Goal: Task Accomplishment & Management: Manage account settings

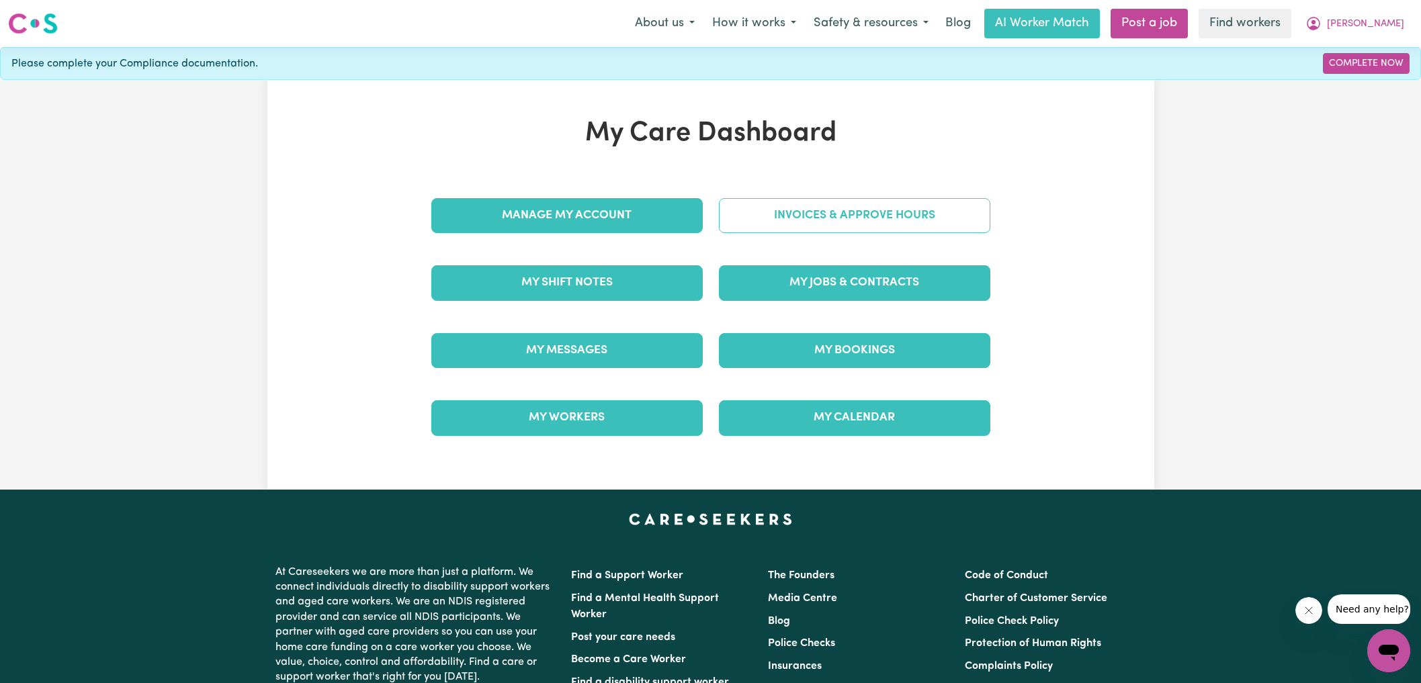
click at [821, 218] on link "Invoices & Approve Hours" at bounding box center [854, 215] width 271 height 35
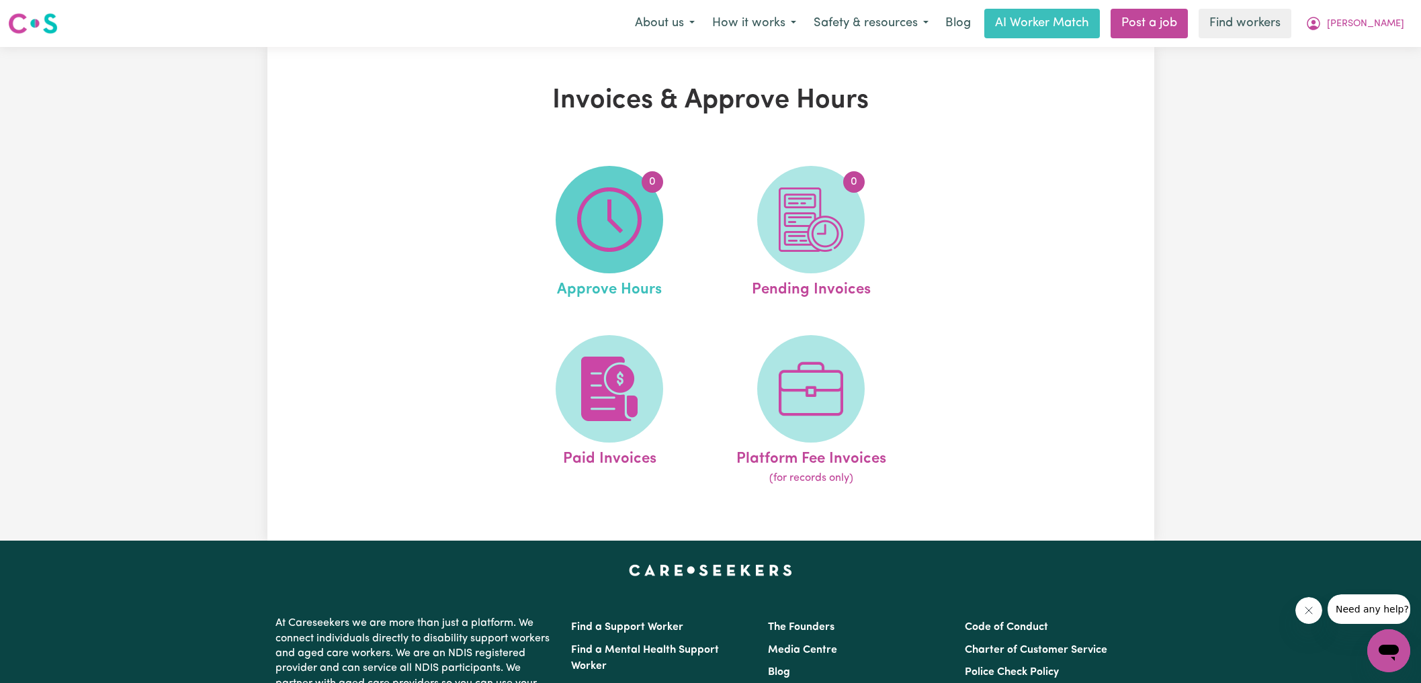
click at [613, 215] on img at bounding box center [609, 219] width 65 height 65
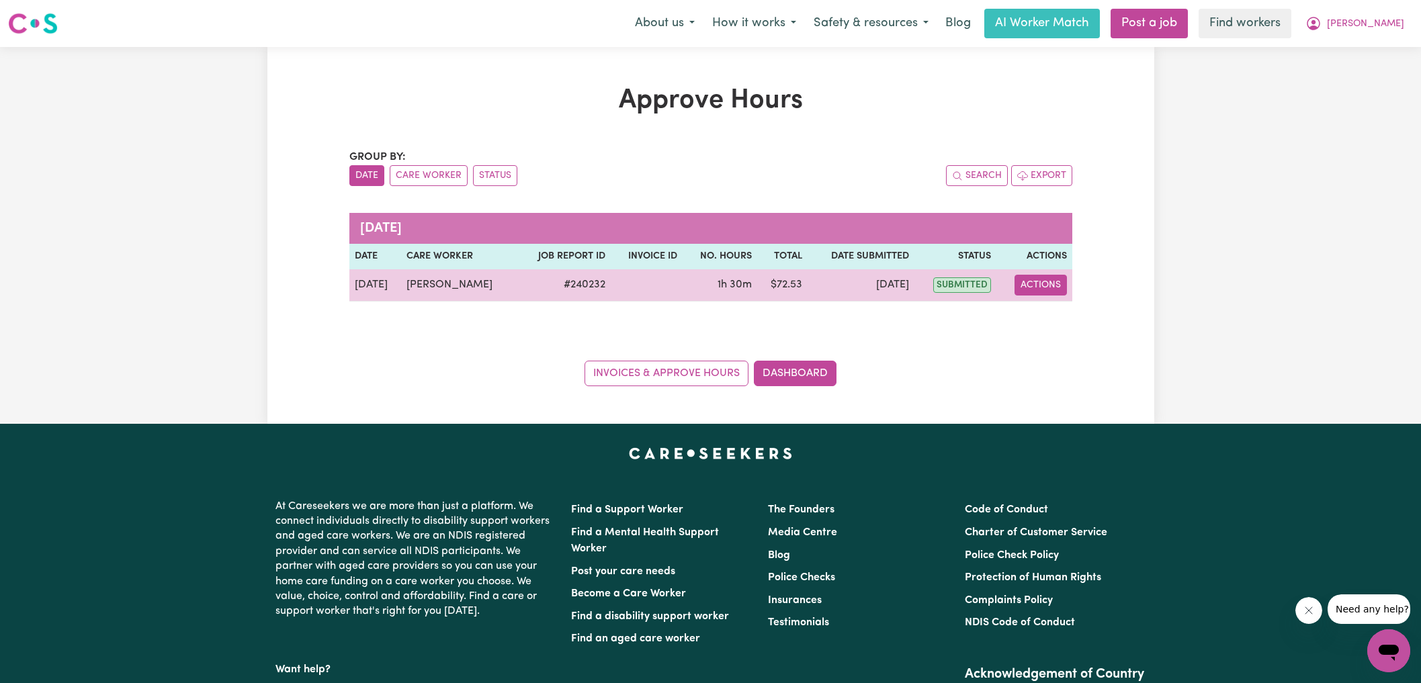
click at [1061, 288] on button "Actions" at bounding box center [1041, 285] width 52 height 21
click at [1059, 313] on link "View Job Report" at bounding box center [1074, 315] width 115 height 27
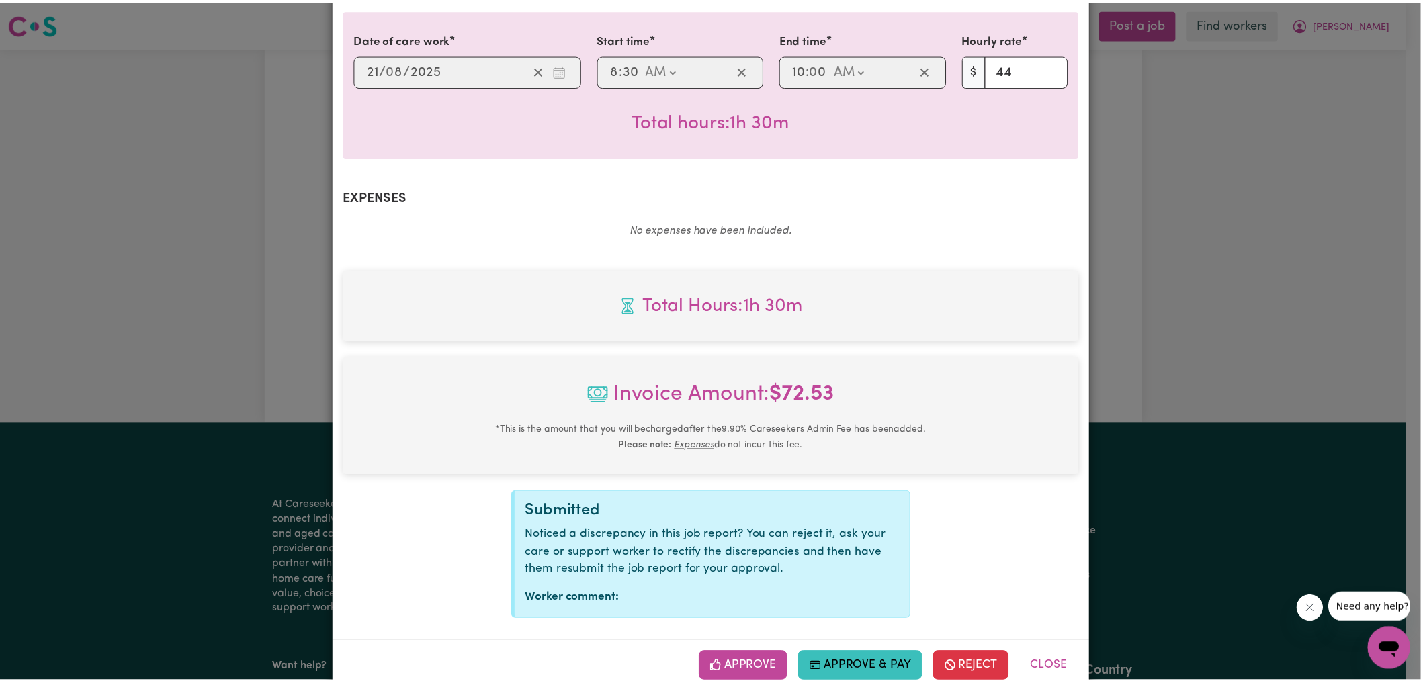
scroll to position [369, 0]
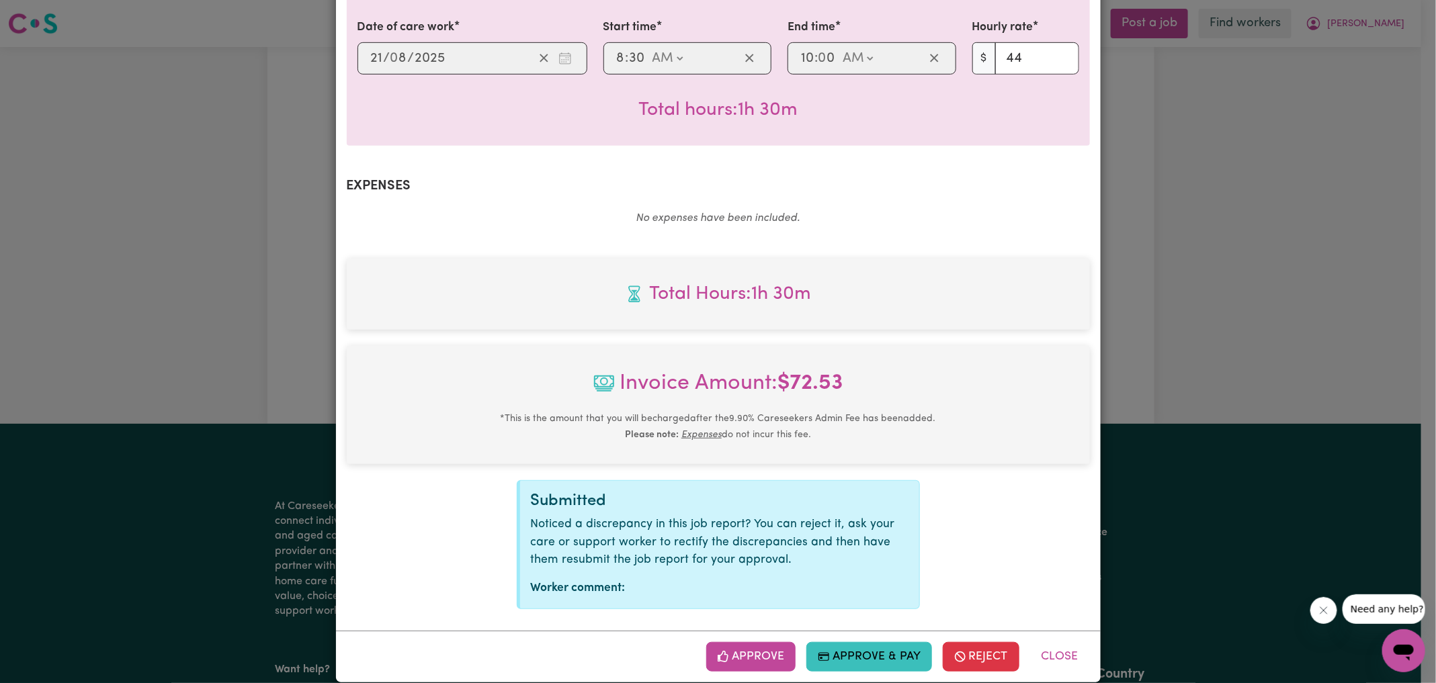
click at [742, 642] on button "Approve" at bounding box center [751, 657] width 90 height 30
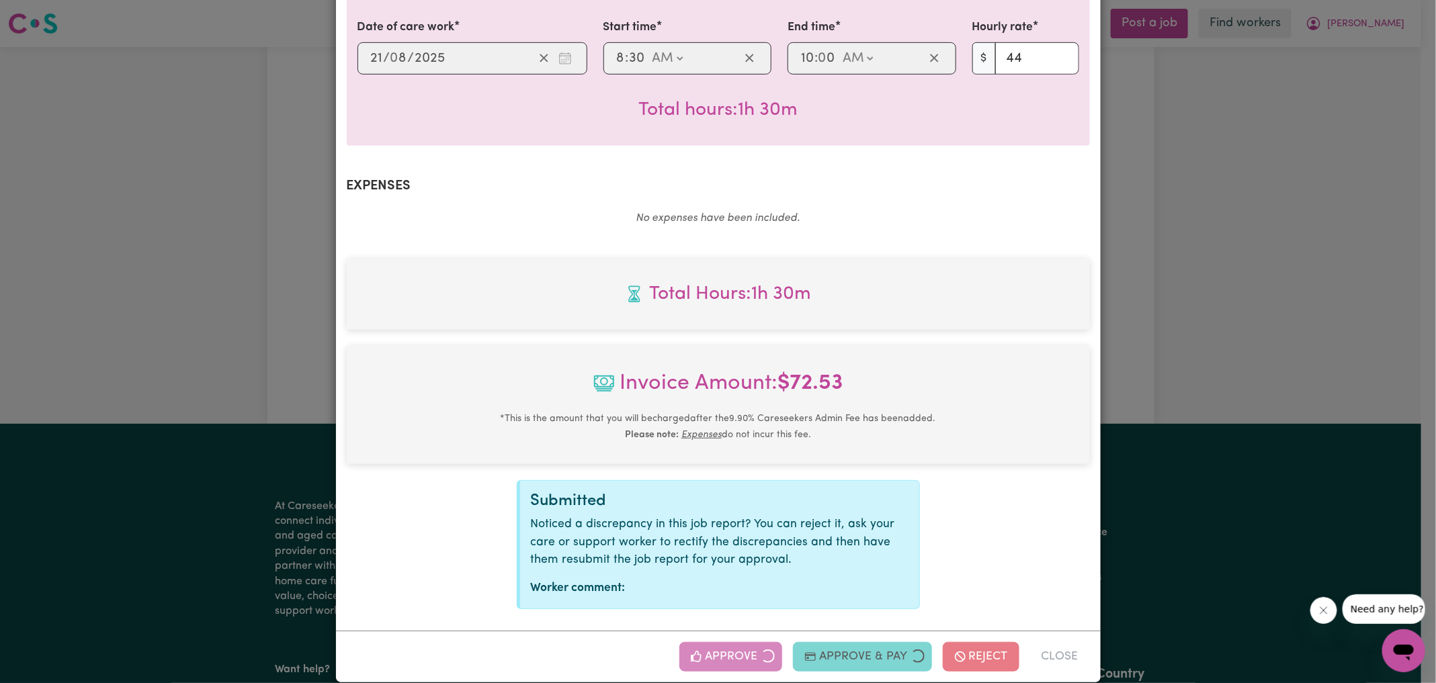
drag, startPoint x: 1328, startPoint y: 235, endPoint x: 1302, endPoint y: 244, distance: 28.3
click at [1327, 235] on div "Job Report # 240232 - [PERSON_NAME] Summary Job report # 240232 Client name: [P…" at bounding box center [718, 341] width 1436 height 683
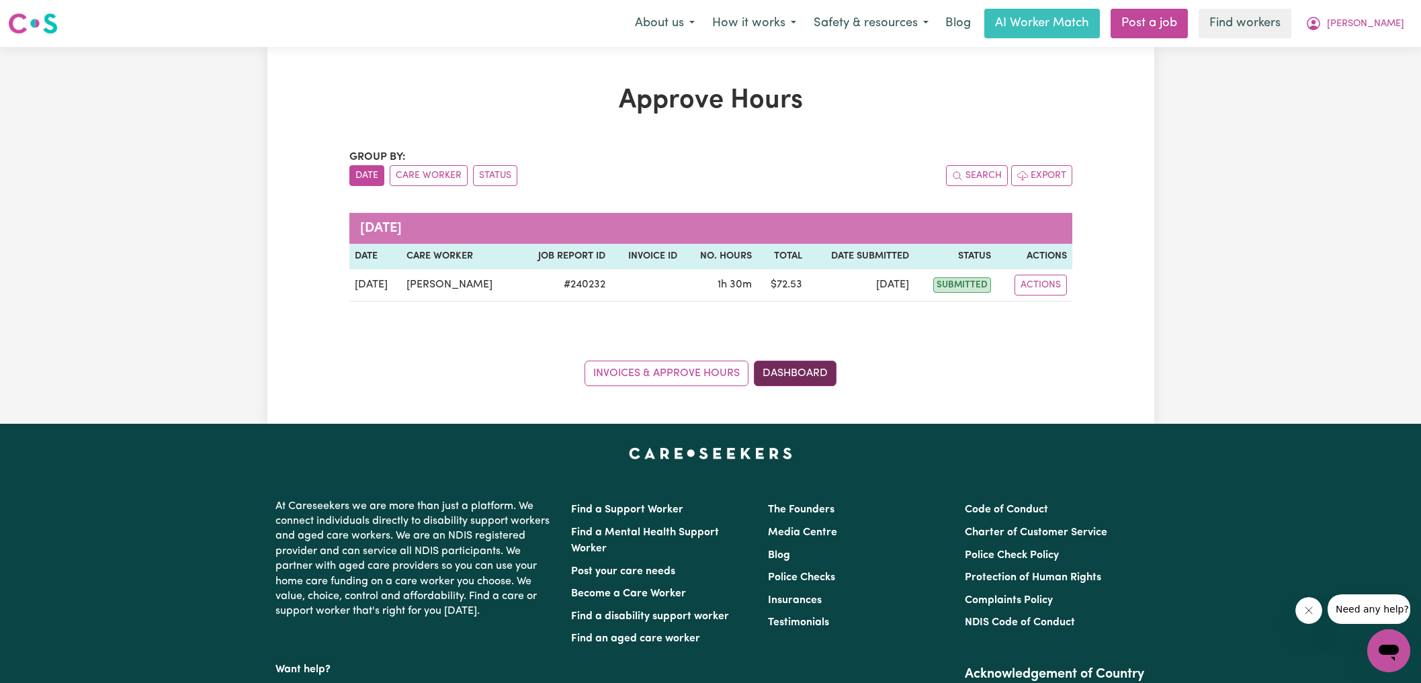
click at [797, 368] on link "Dashboard" at bounding box center [795, 374] width 83 height 26
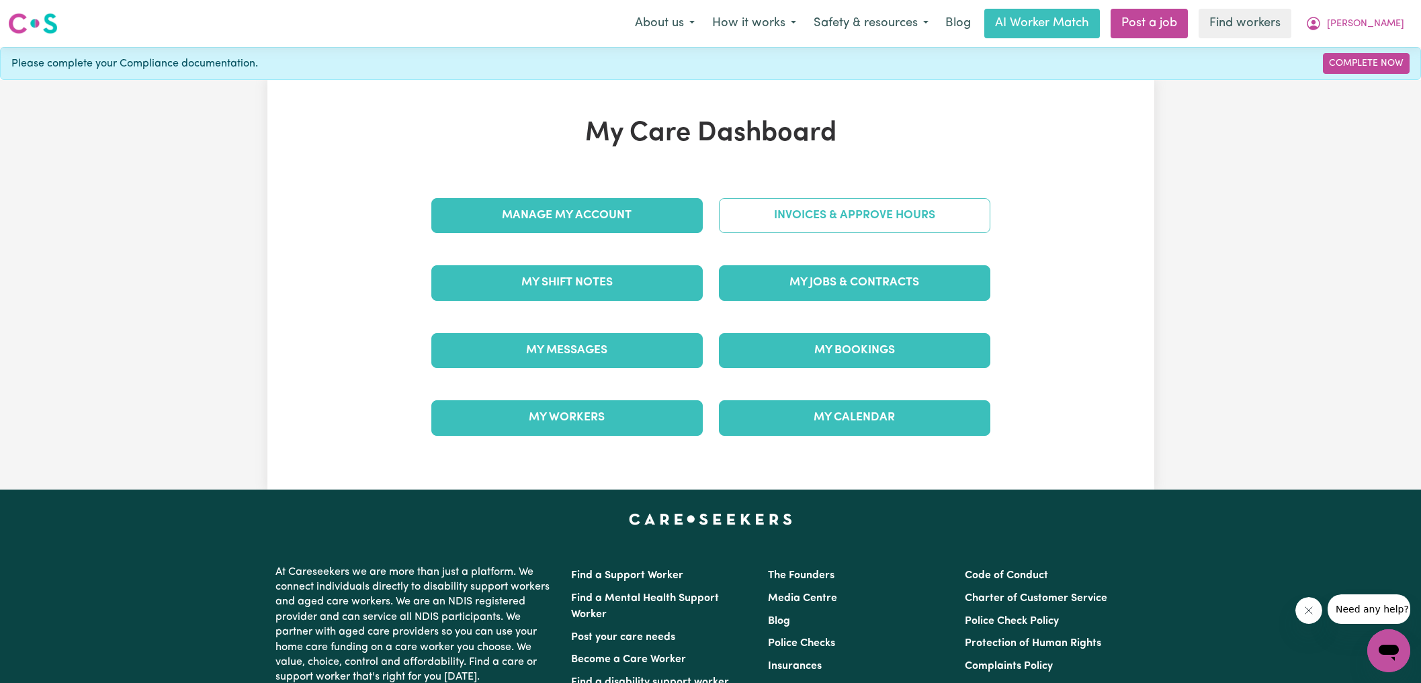
click at [823, 227] on link "Invoices & Approve Hours" at bounding box center [854, 215] width 271 height 35
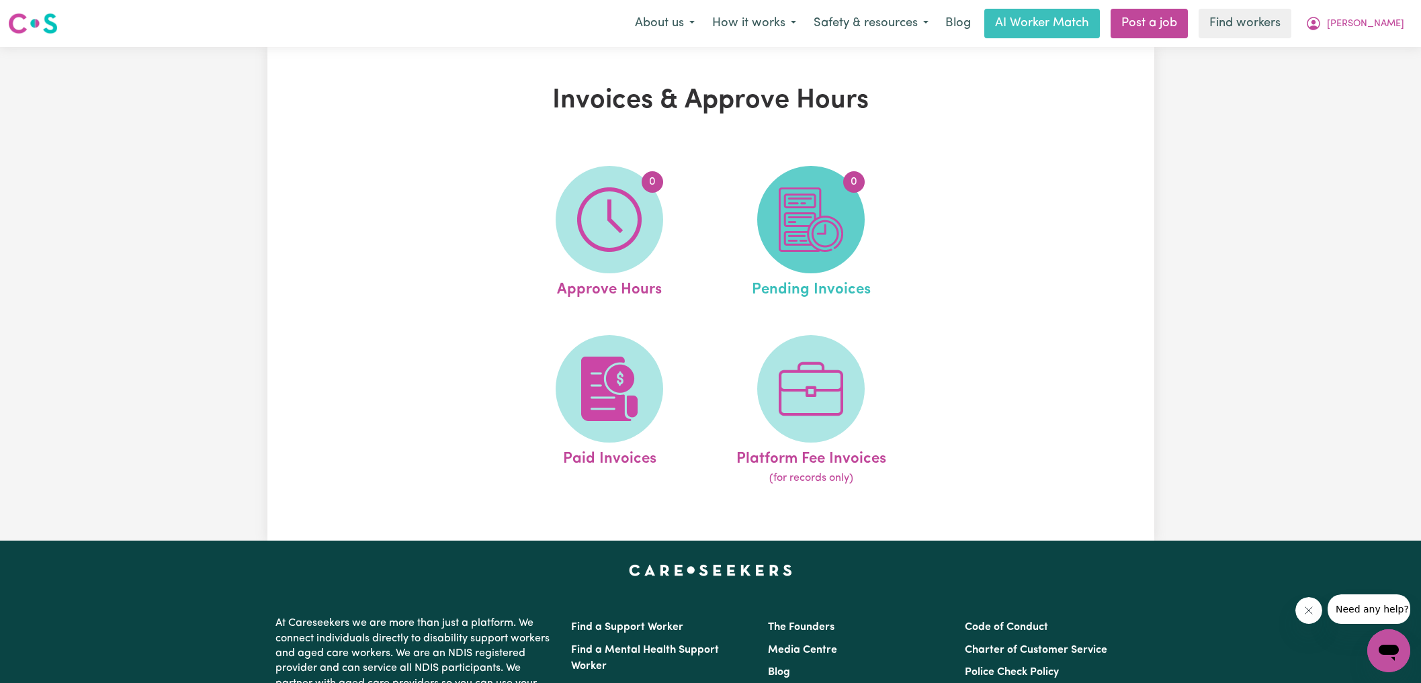
click at [822, 223] on img at bounding box center [811, 219] width 65 height 65
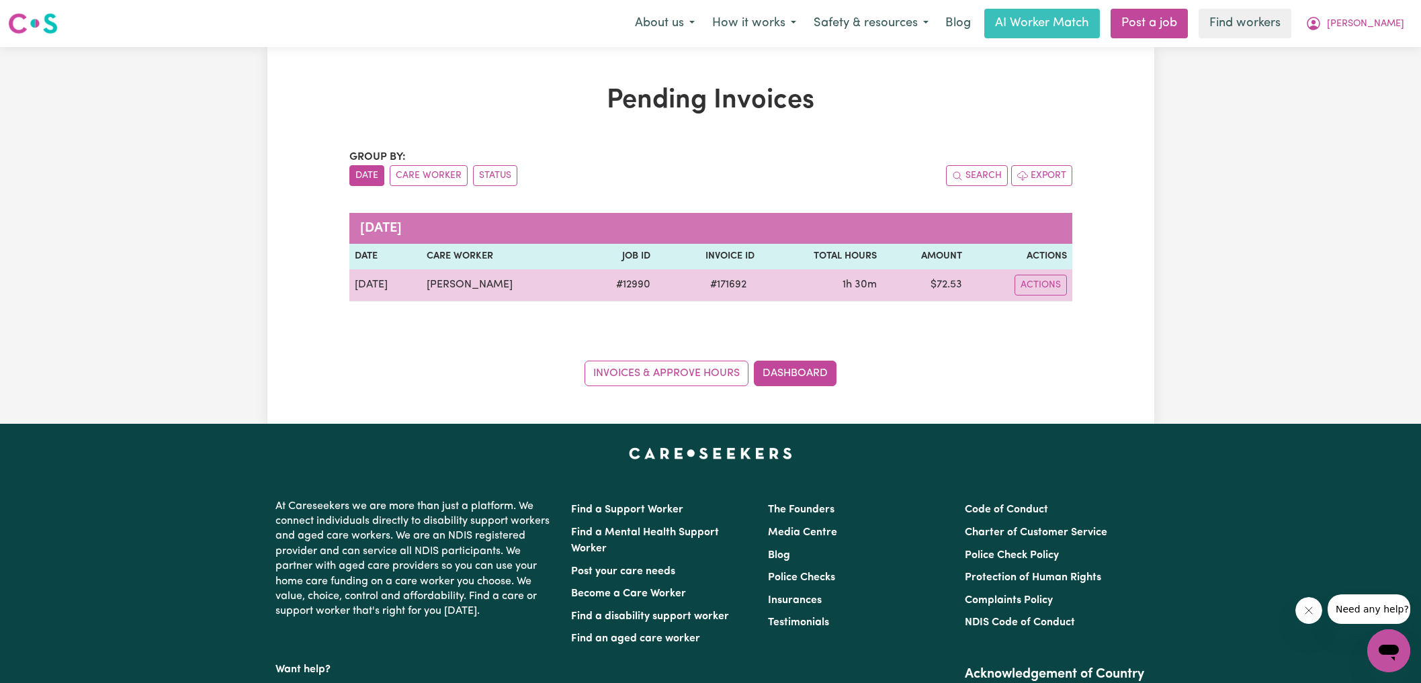
click at [721, 282] on span "# 171692" at bounding box center [728, 285] width 52 height 16
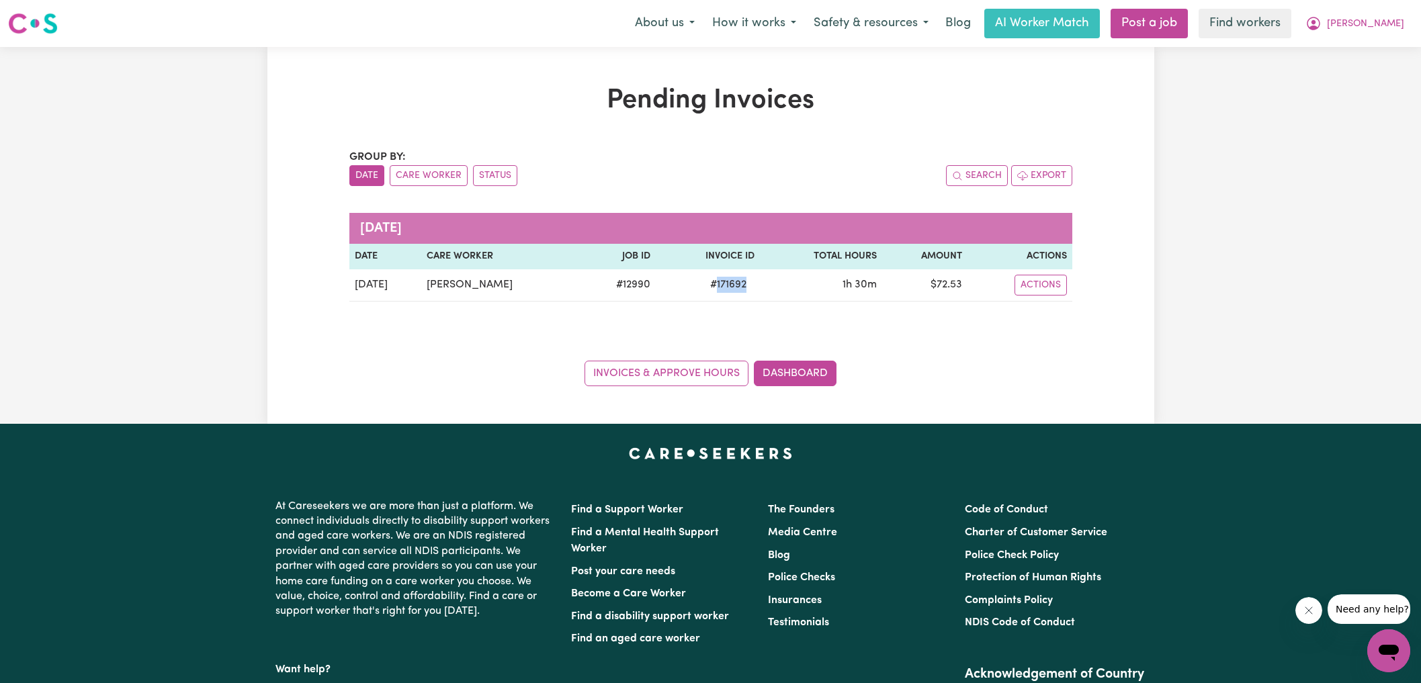
drag, startPoint x: 720, startPoint y: 282, endPoint x: 753, endPoint y: 246, distance: 48.0
click at [720, 282] on span "# 171692" at bounding box center [728, 285] width 52 height 16
copy span "171692"
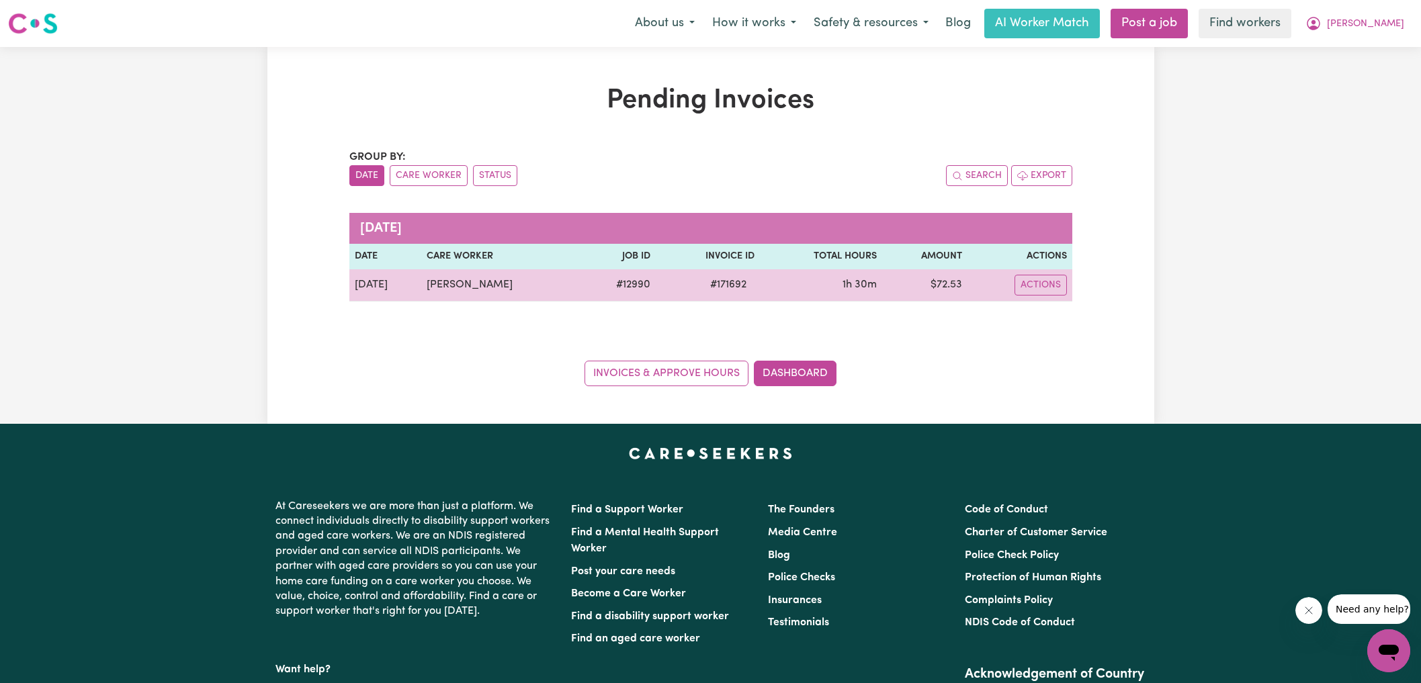
click at [953, 286] on td "$ 72.53" at bounding box center [924, 285] width 85 height 32
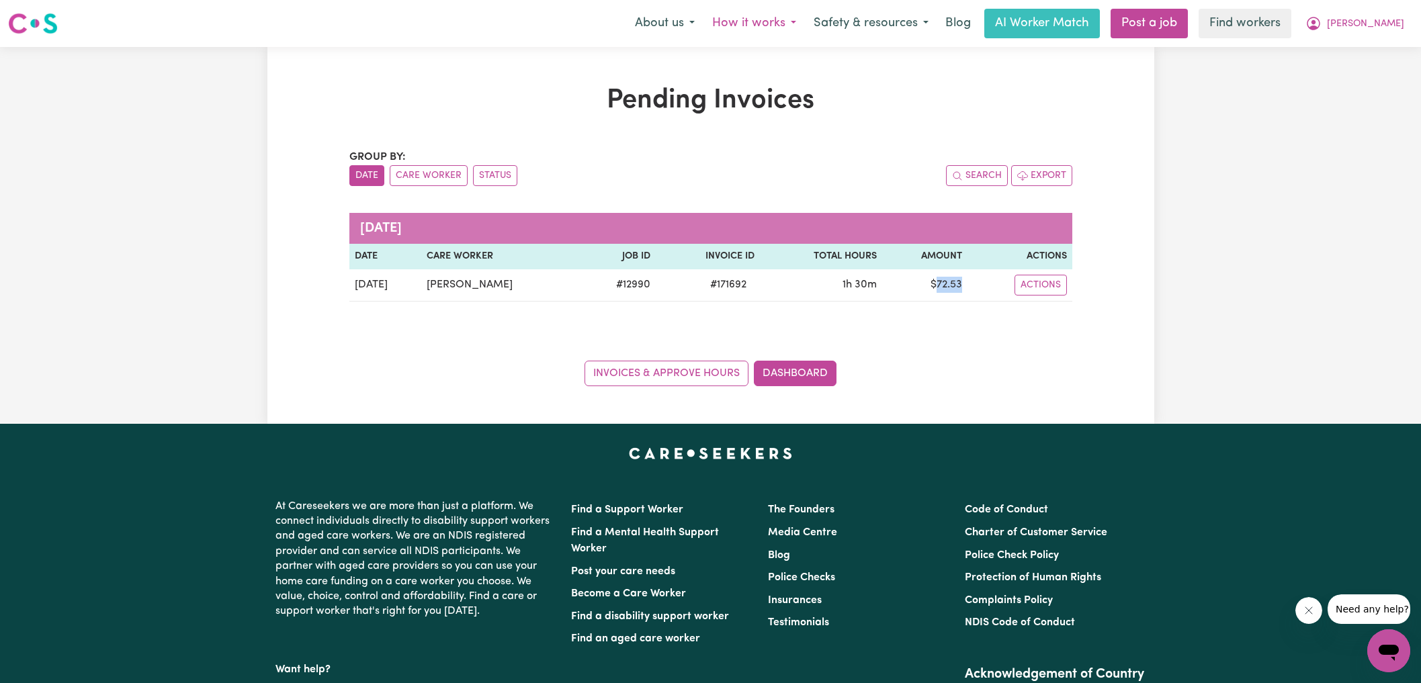
copy td "72.53"
click at [1320, 17] on icon "My Account" at bounding box center [1313, 23] width 13 height 13
click at [1353, 71] on link "Logout" at bounding box center [1359, 78] width 106 height 26
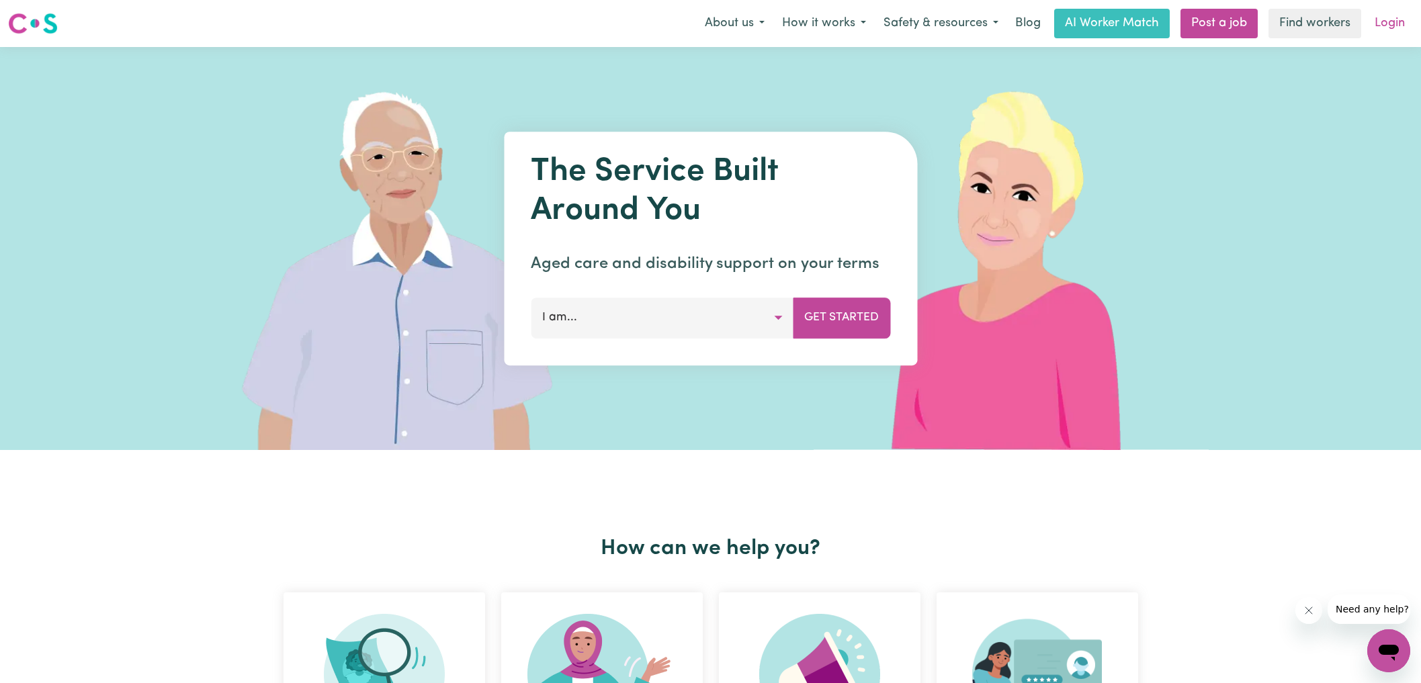
click at [1385, 26] on link "Login" at bounding box center [1390, 24] width 46 height 30
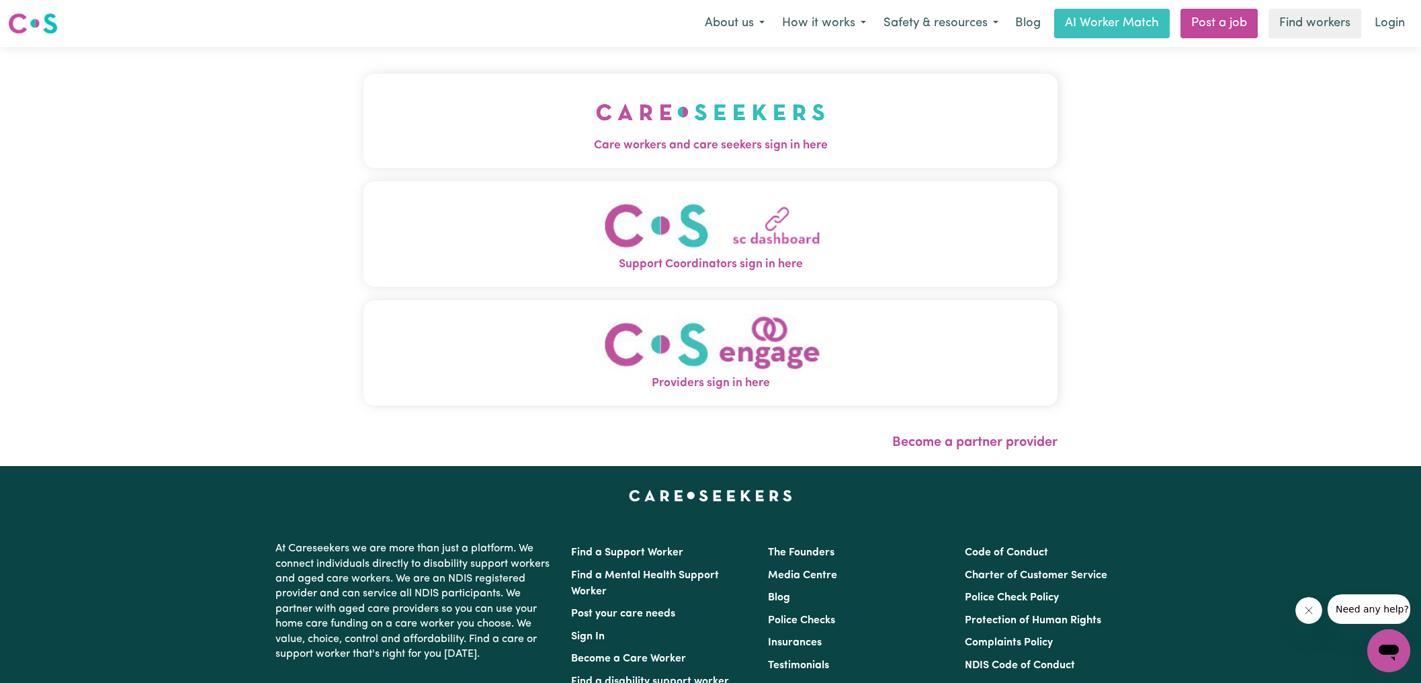
click at [736, 173] on div "Care workers and care seekers sign in here Support Coordinators sign in here Pr…" at bounding box center [711, 246] width 695 height 345
click at [755, 143] on span "Care workers and care seekers sign in here" at bounding box center [711, 145] width 695 height 17
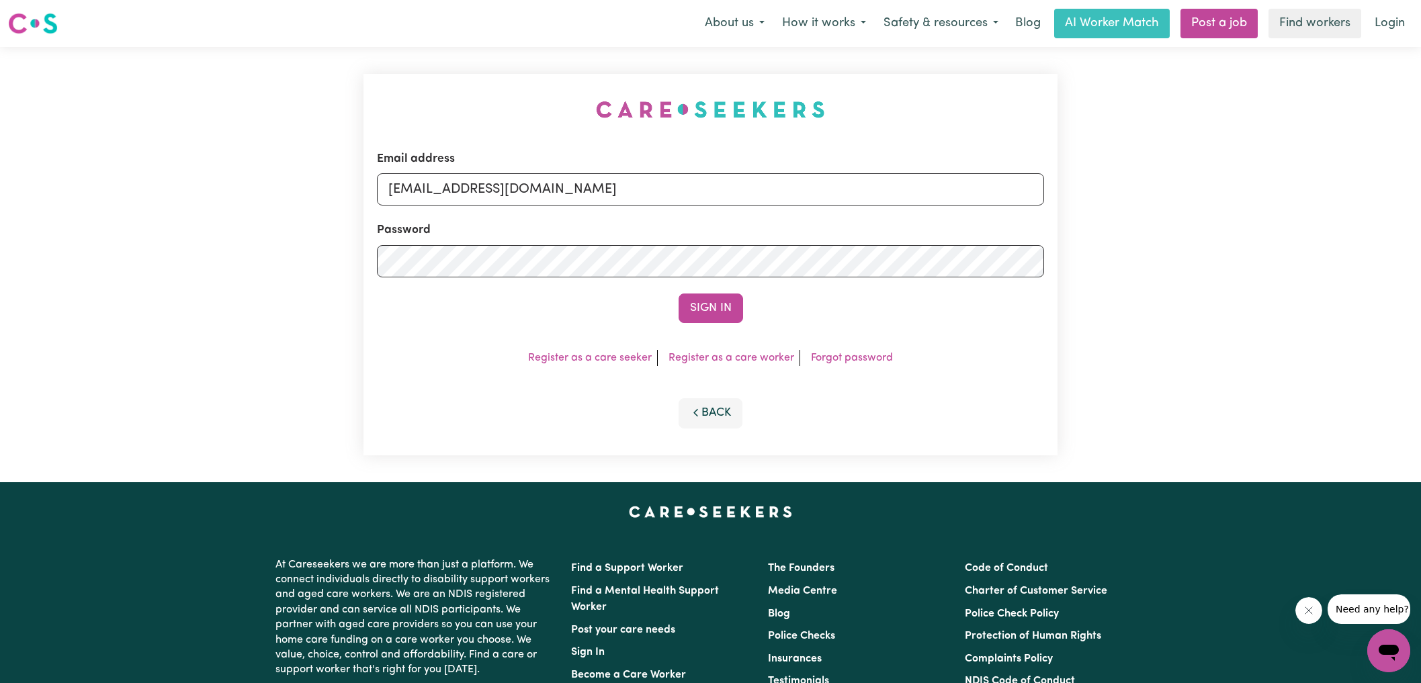
click at [373, 106] on div "Email address [EMAIL_ADDRESS][DOMAIN_NAME] Password Sign In Register as a care …" at bounding box center [710, 264] width 711 height 435
drag, startPoint x: 456, startPoint y: 187, endPoint x: 1126, endPoint y: 235, distance: 671.6
click at [1126, 232] on div "Email address [EMAIL_ADDRESS][DOMAIN_NAME] Password Sign In Register as a care …" at bounding box center [710, 264] width 1421 height 435
type input "[EMAIL_ADDRESS][DOMAIN_NAME]"
click at [679, 294] on button "Sign In" at bounding box center [711, 309] width 65 height 30
